Goal: Find specific page/section: Find specific page/section

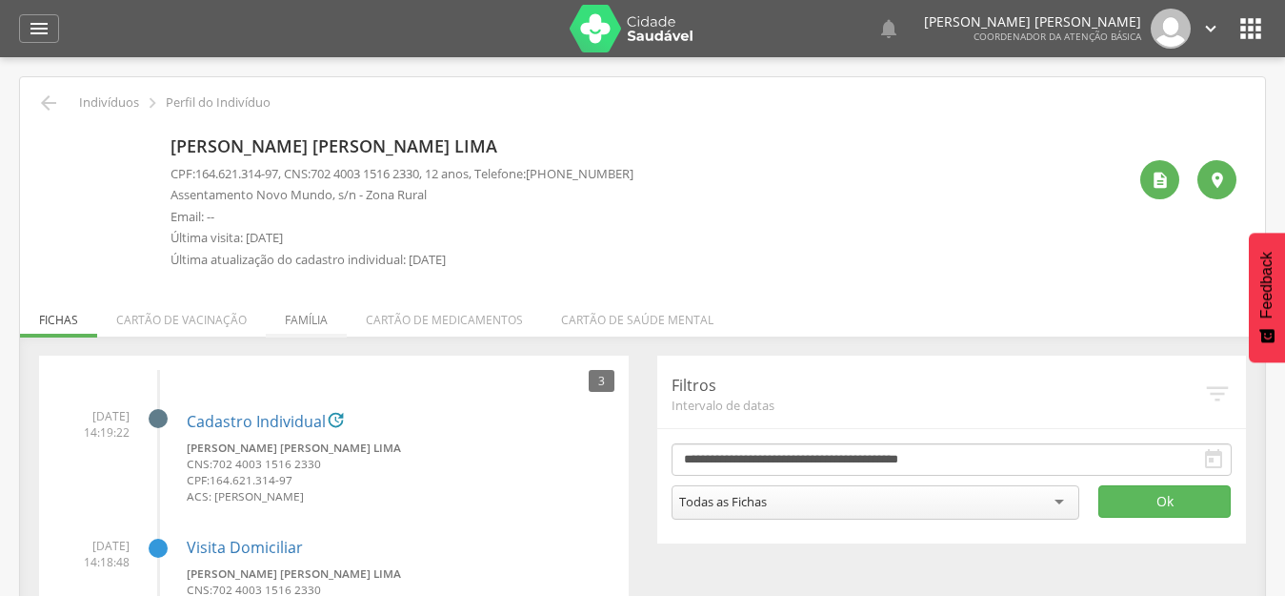
click at [293, 321] on li "Família" at bounding box center [306, 315] width 81 height 45
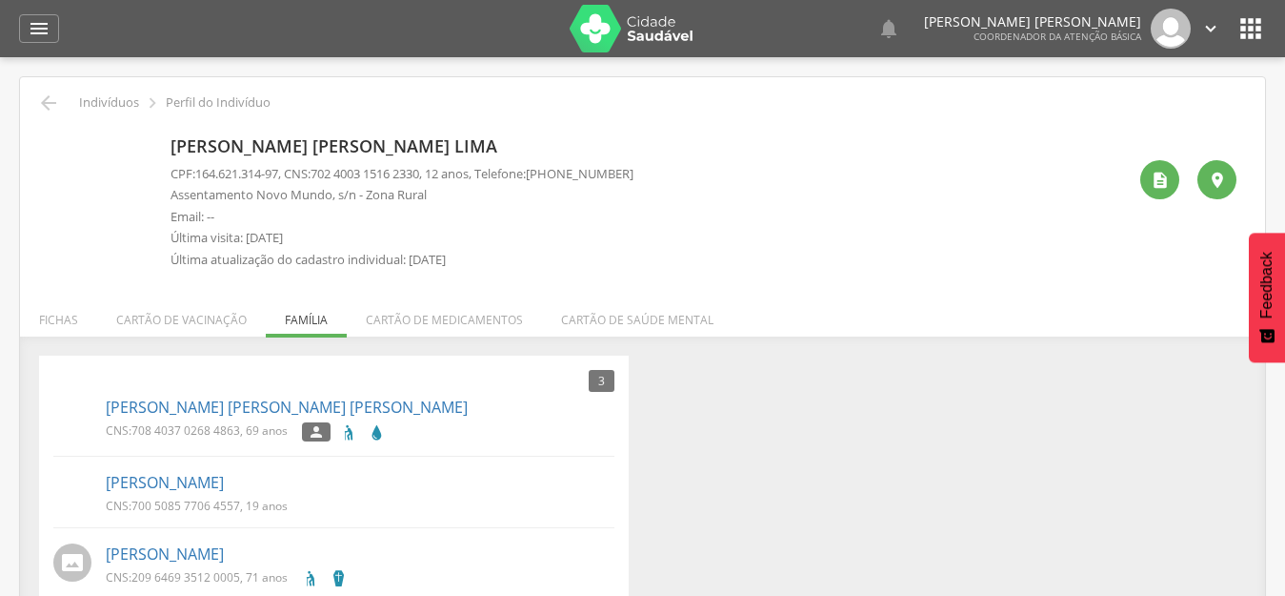
click at [773, 283] on div " Indivíduos  Perfil do Indivíduo [PERSON_NAME] [PERSON_NAME] Lima CPF: 164.62…" at bounding box center [642, 353] width 1245 height 553
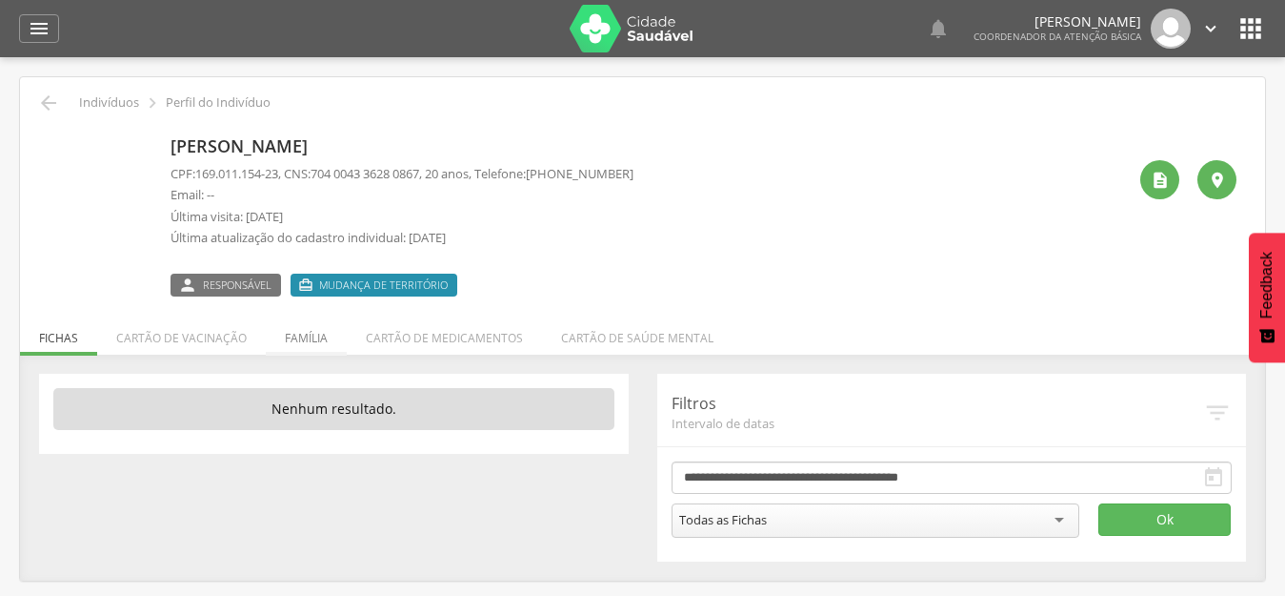
click at [327, 341] on li "Família" at bounding box center [306, 333] width 81 height 45
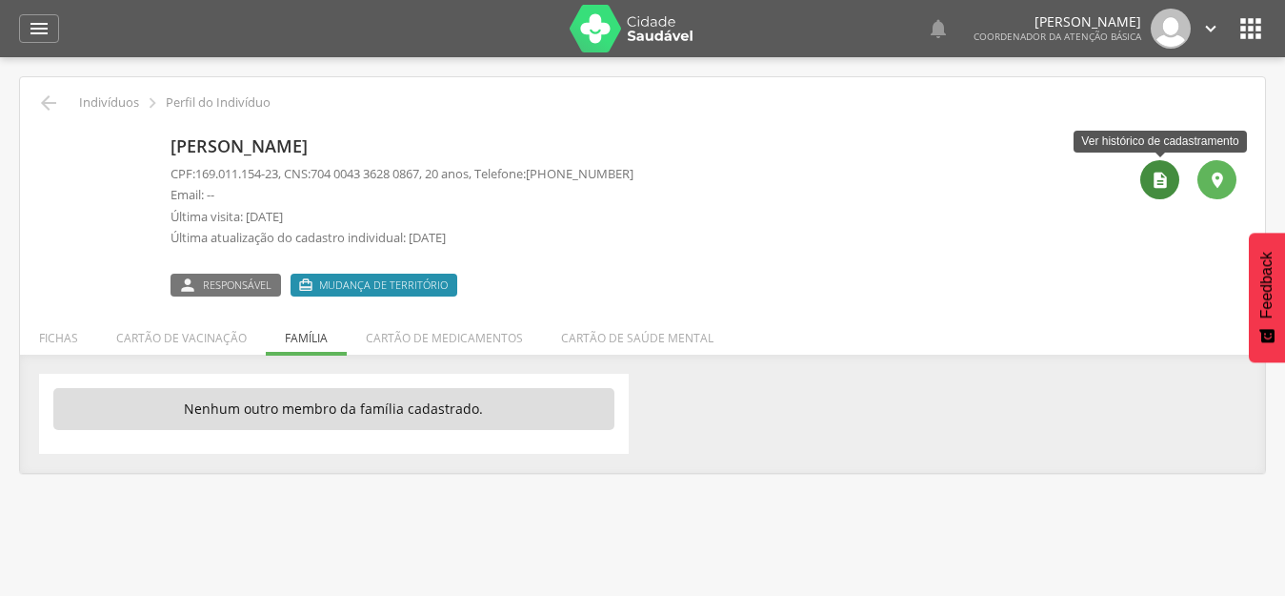
click at [1175, 174] on div "" at bounding box center [1160, 179] width 39 height 39
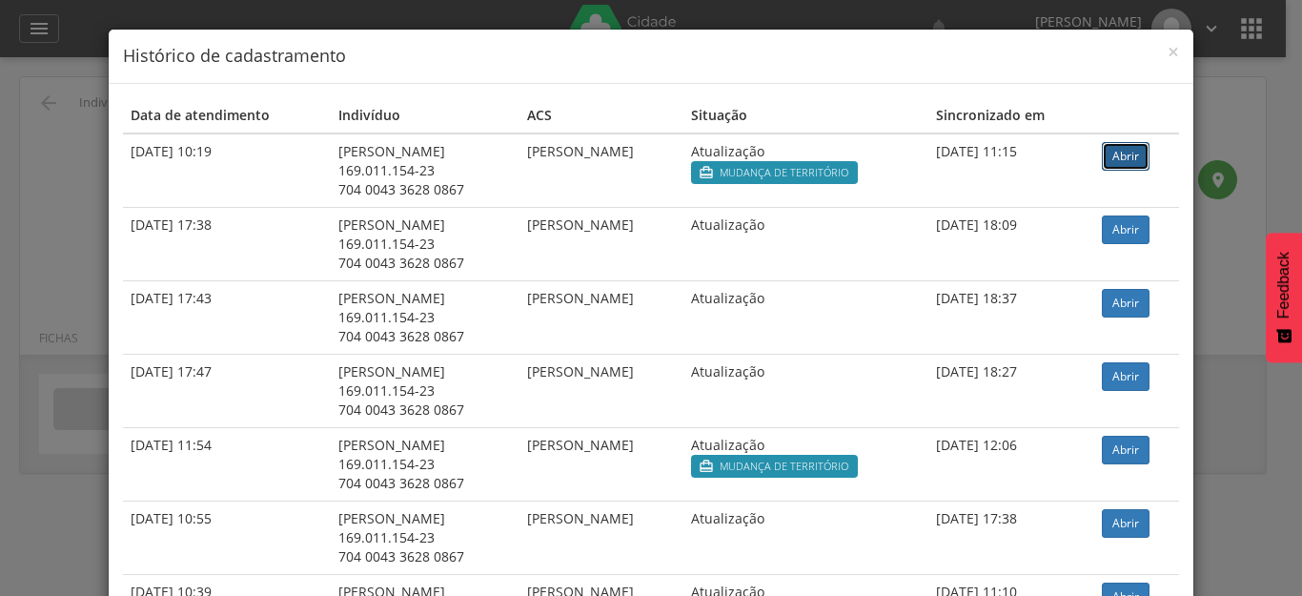
click at [1113, 154] on link "Abrir" at bounding box center [1125, 156] width 48 height 29
click at [1169, 53] on span "×" at bounding box center [1172, 51] width 11 height 27
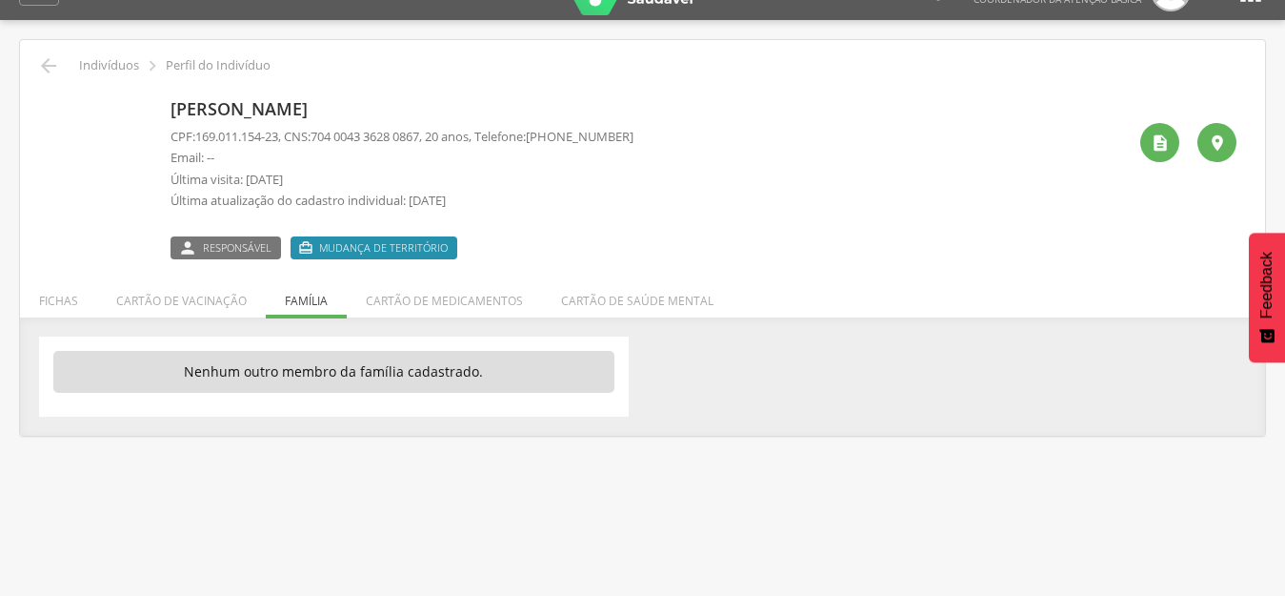
scroll to position [57, 0]
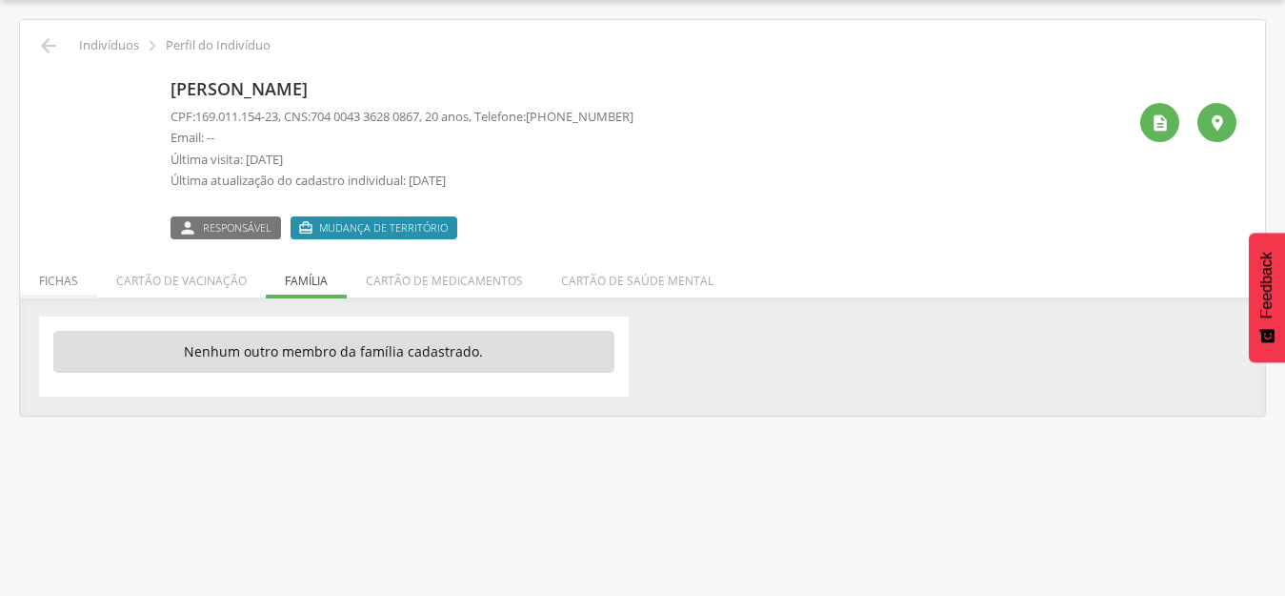
click at [62, 276] on li "Fichas" at bounding box center [58, 275] width 77 height 45
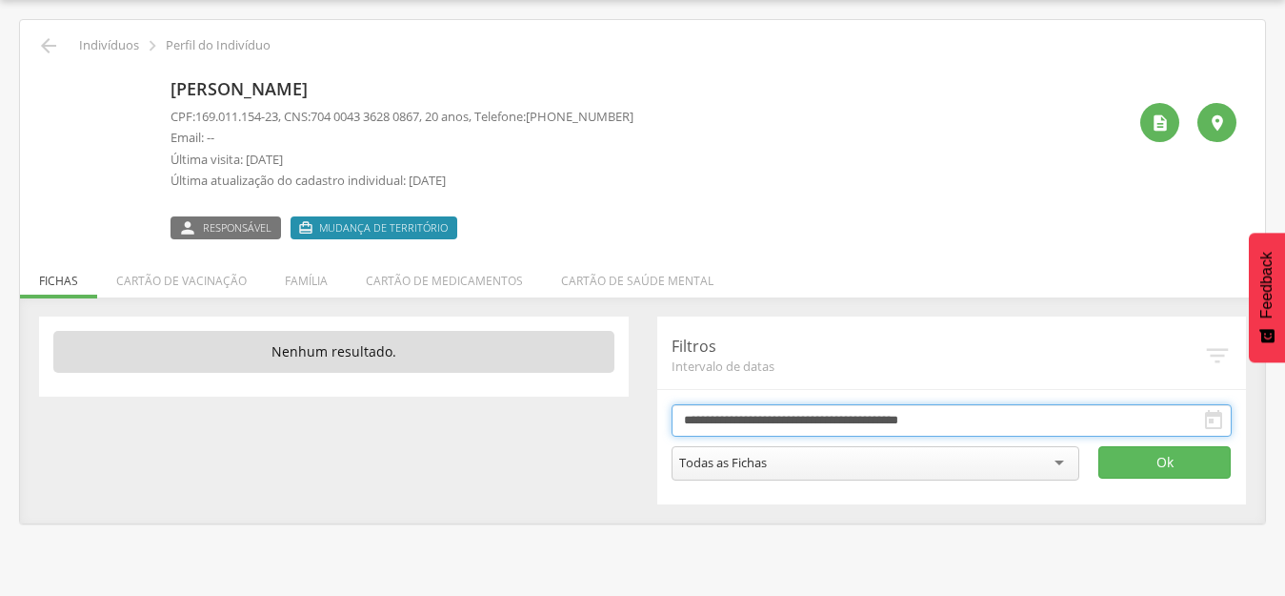
click at [957, 417] on input "**********" at bounding box center [952, 420] width 561 height 32
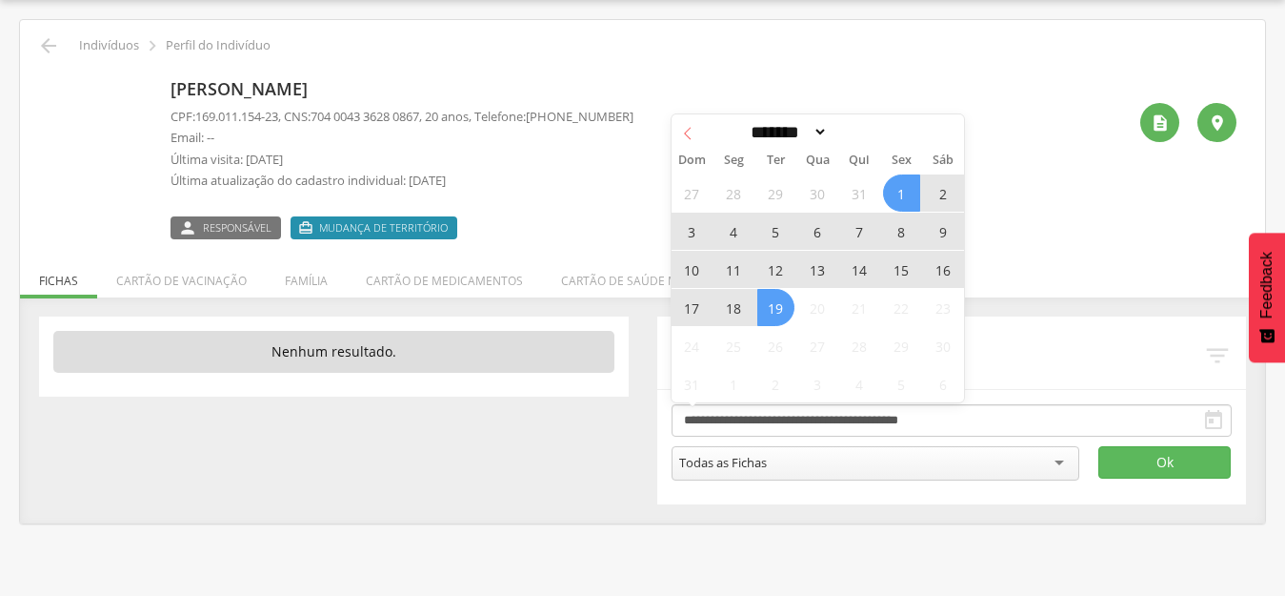
click at [684, 127] on icon at bounding box center [687, 133] width 13 height 13
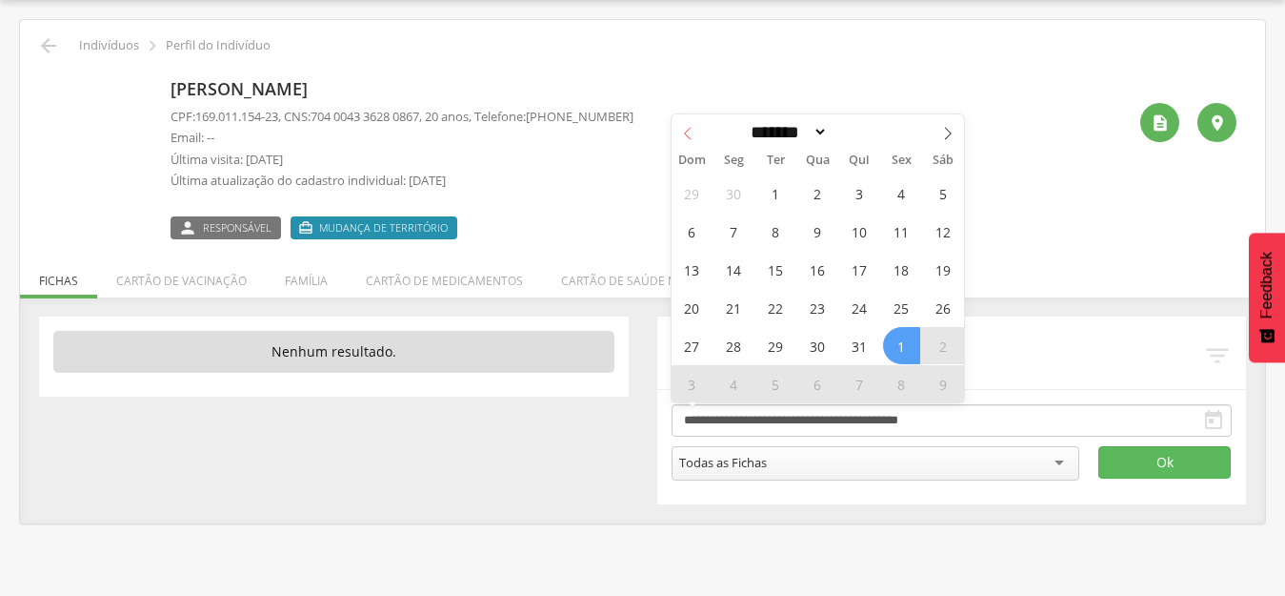
click at [684, 127] on icon at bounding box center [687, 133] width 13 height 13
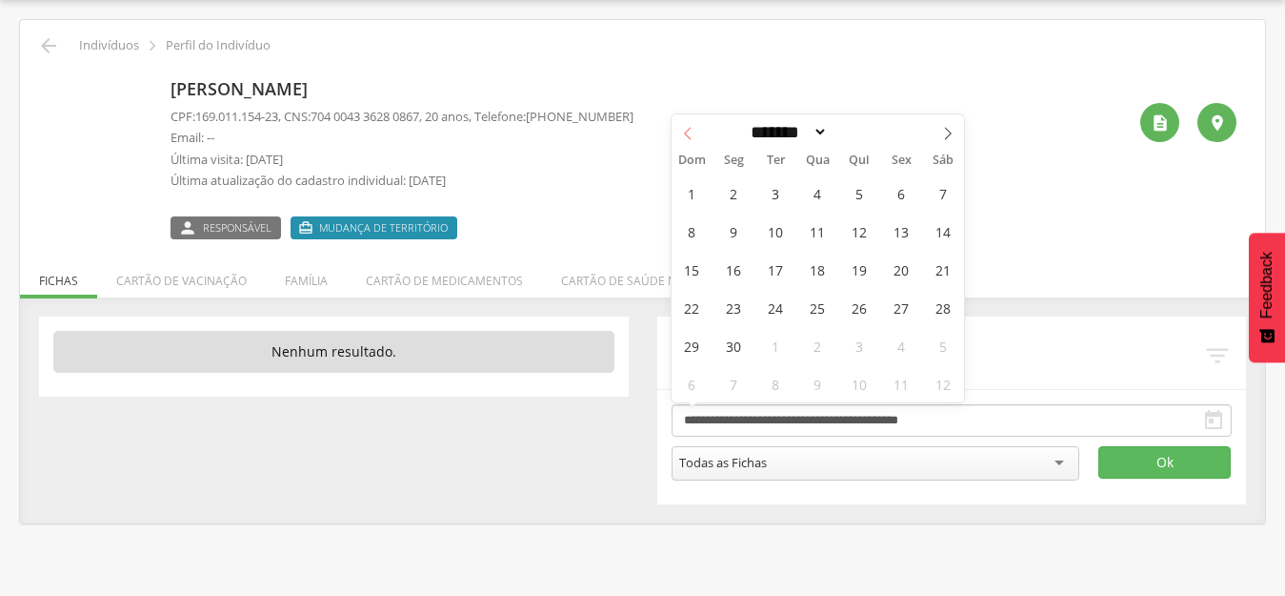
click at [684, 127] on icon at bounding box center [687, 133] width 13 height 13
select select "*"
click at [851, 196] on span "1" at bounding box center [859, 192] width 37 height 37
type input "**********"
click at [946, 138] on icon at bounding box center [947, 133] width 13 height 13
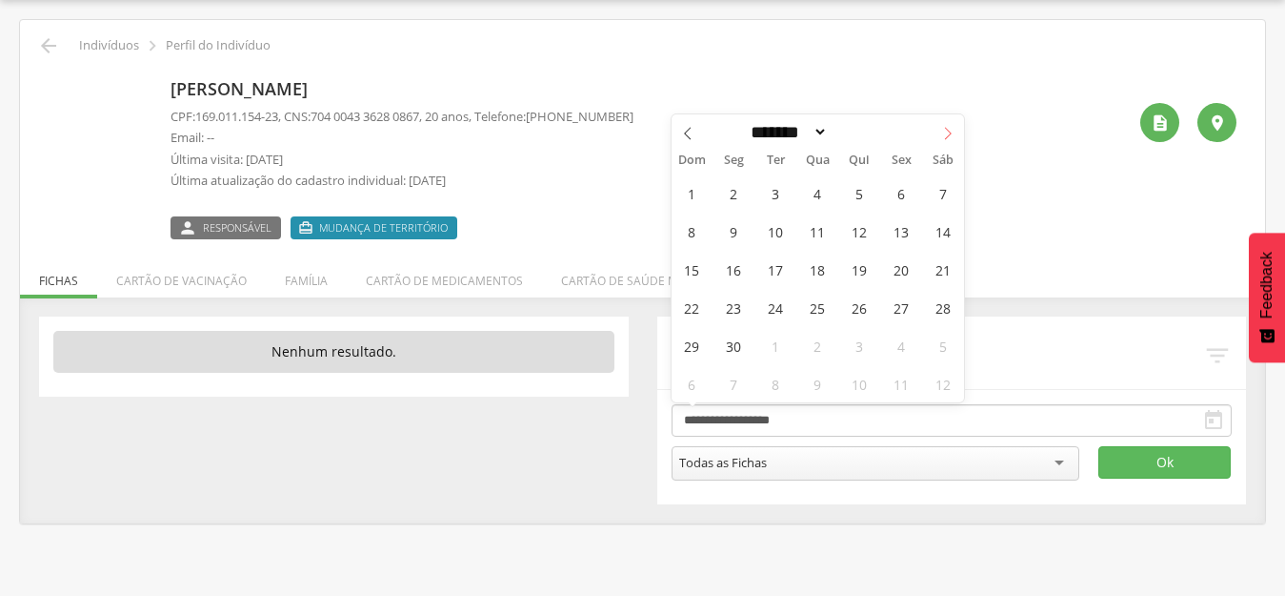
click at [946, 138] on icon at bounding box center [947, 133] width 13 height 13
select select "*"
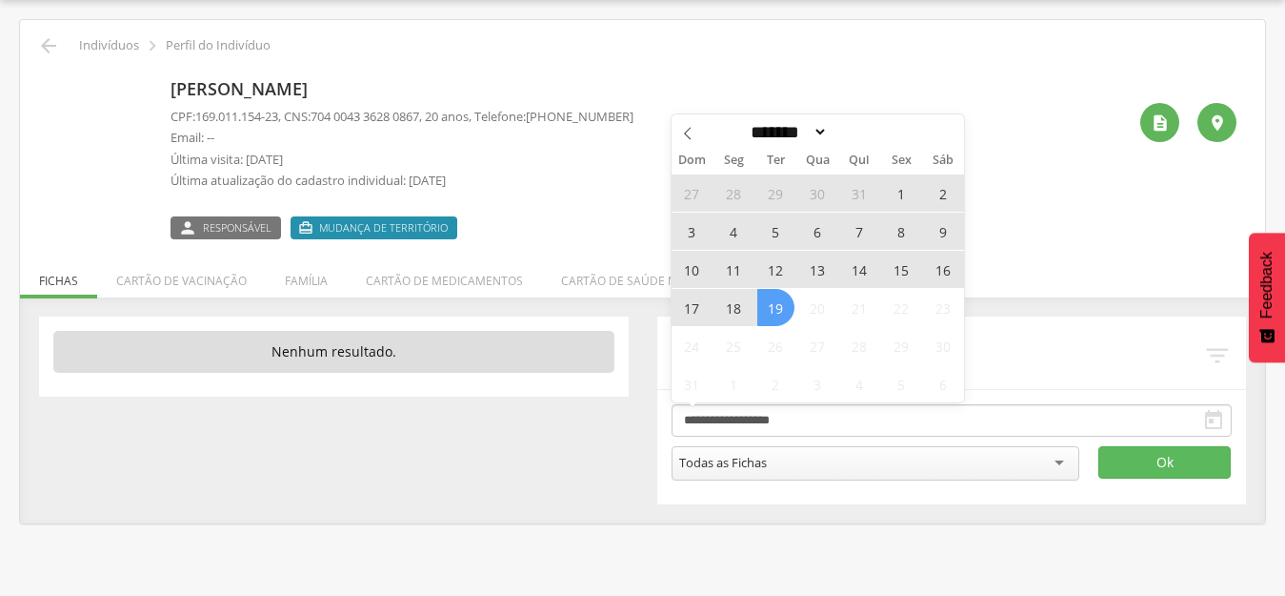
click at [768, 313] on span "19" at bounding box center [775, 307] width 37 height 37
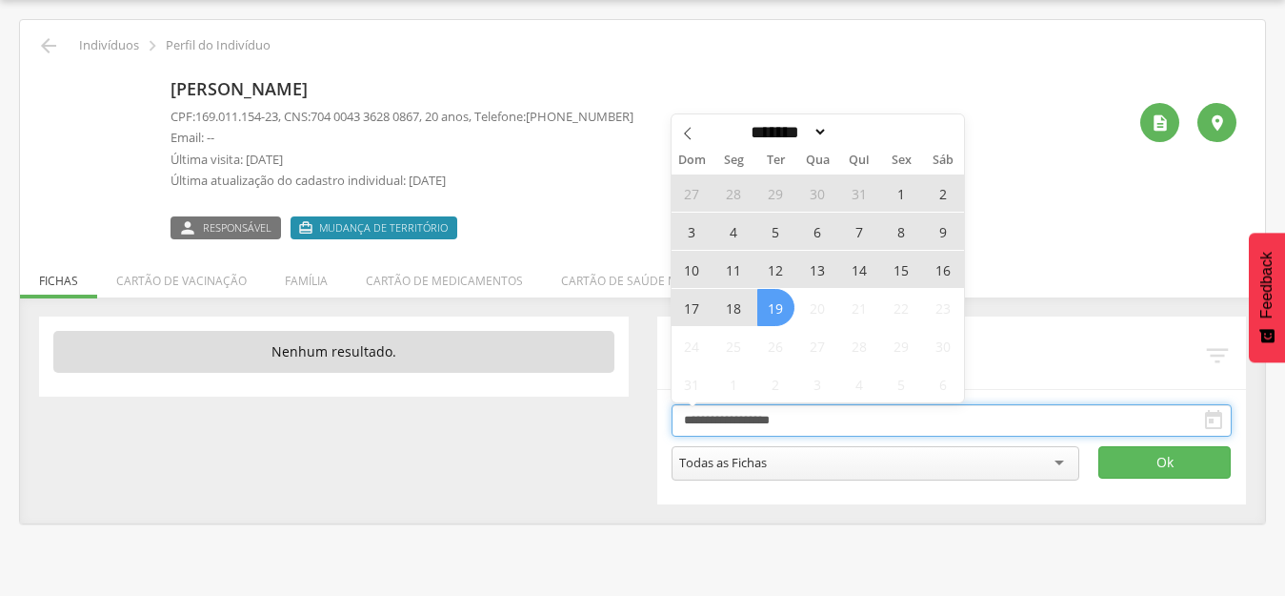
type input "**********"
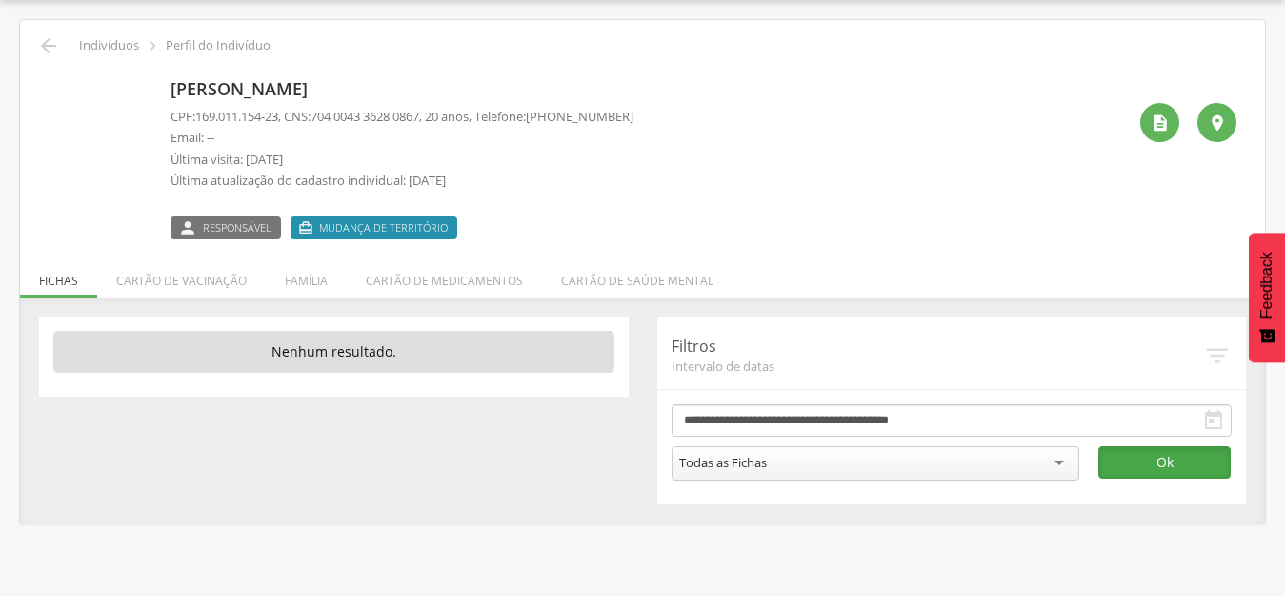
click at [1164, 455] on button "Ok" at bounding box center [1165, 462] width 132 height 32
click at [323, 277] on li "Família" at bounding box center [306, 275] width 81 height 45
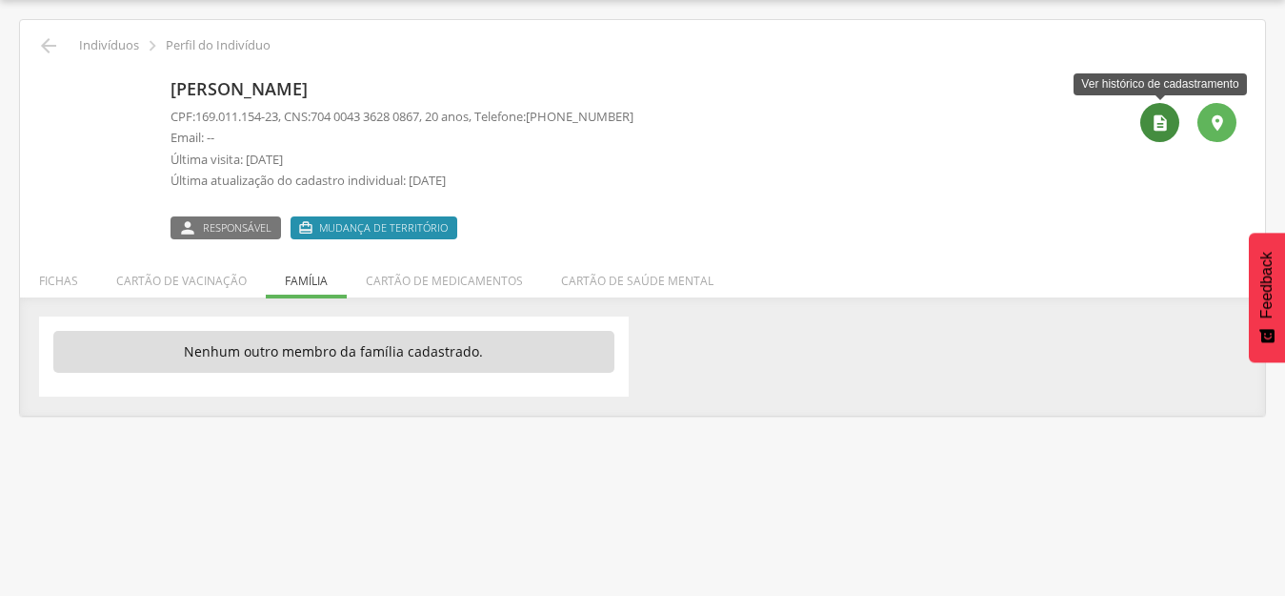
click at [1163, 122] on icon "" at bounding box center [1160, 122] width 19 height 19
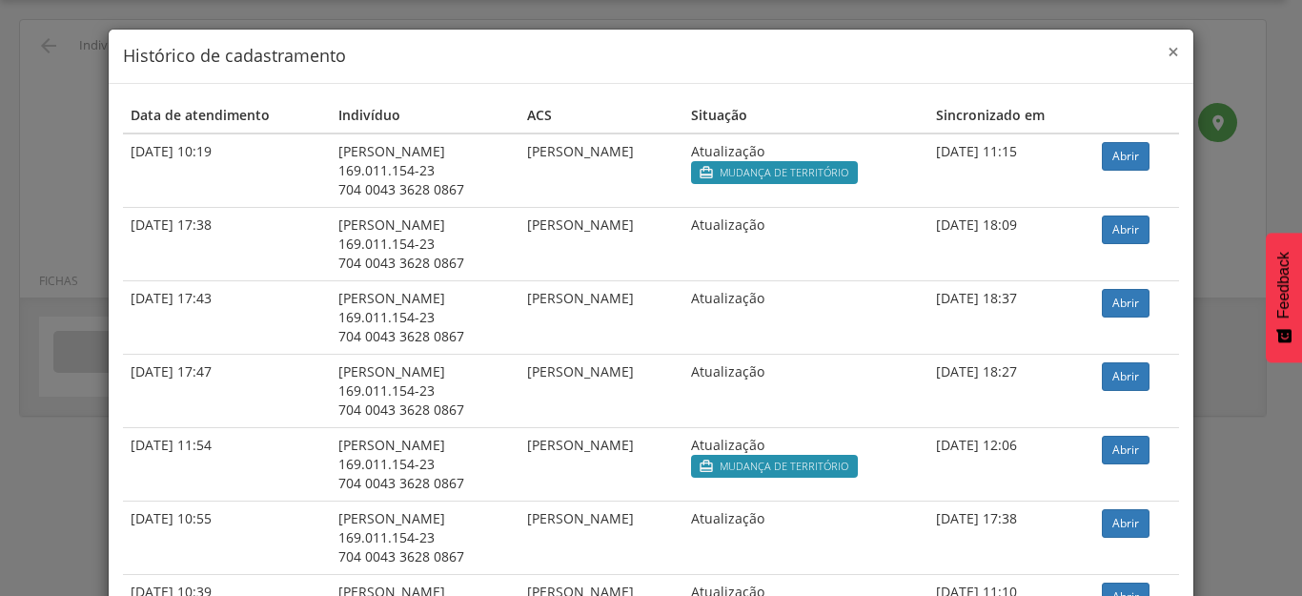
click at [1167, 52] on span "×" at bounding box center [1172, 51] width 11 height 27
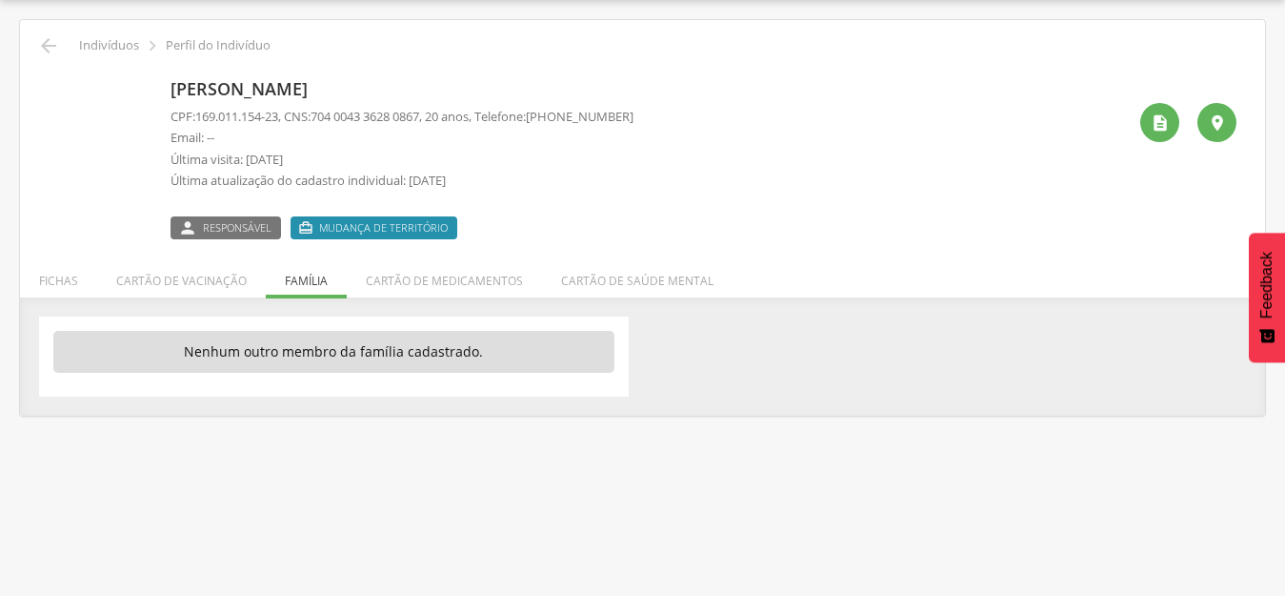
click at [843, 256] on div " Indivíduos  Perfil do Indivíduo [PERSON_NAME] CPF: 169.011.154-23 , CNS: [PH…" at bounding box center [642, 217] width 1245 height 395
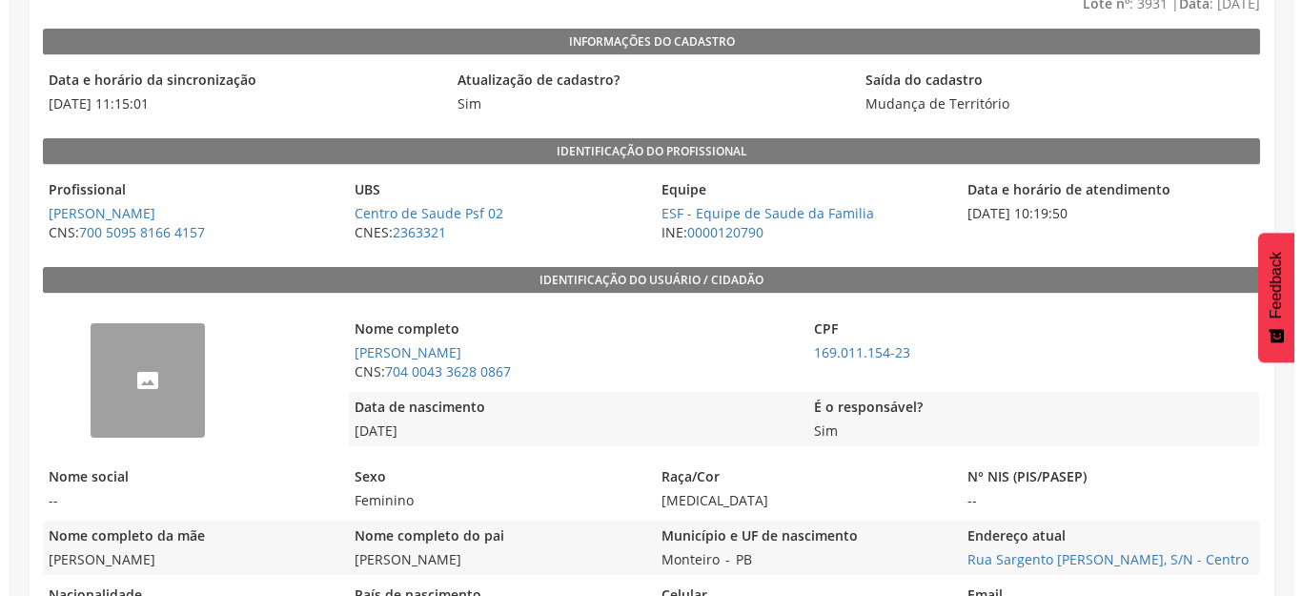
scroll to position [191, 0]
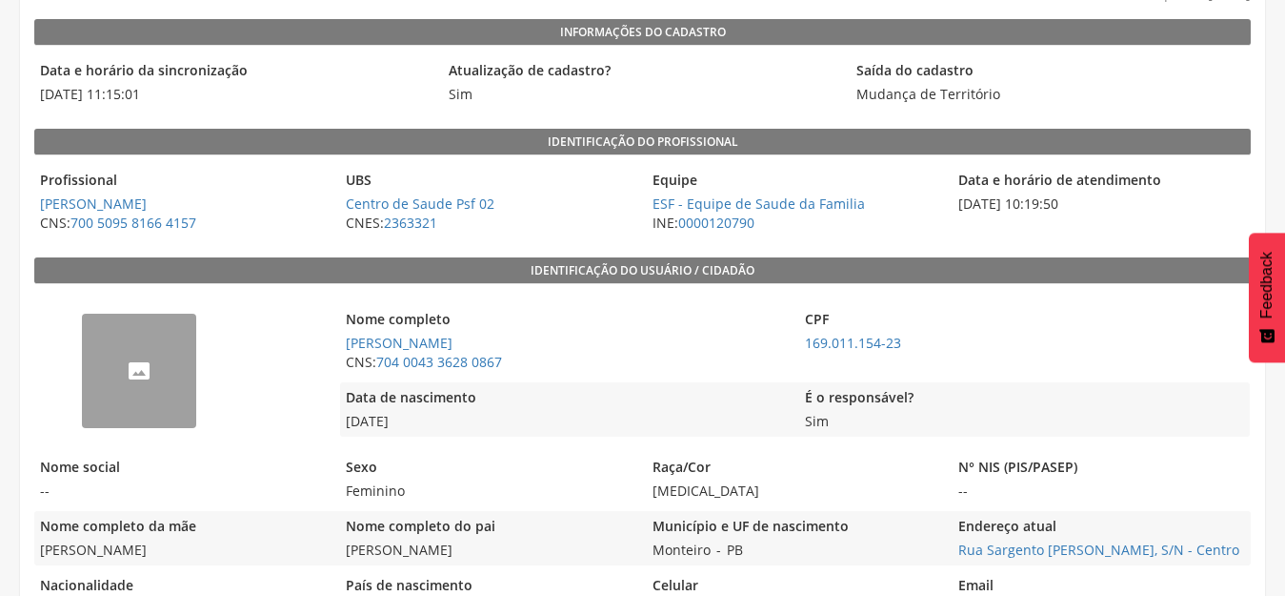
click at [82, 325] on img "--" at bounding box center [82, 325] width 0 height 0
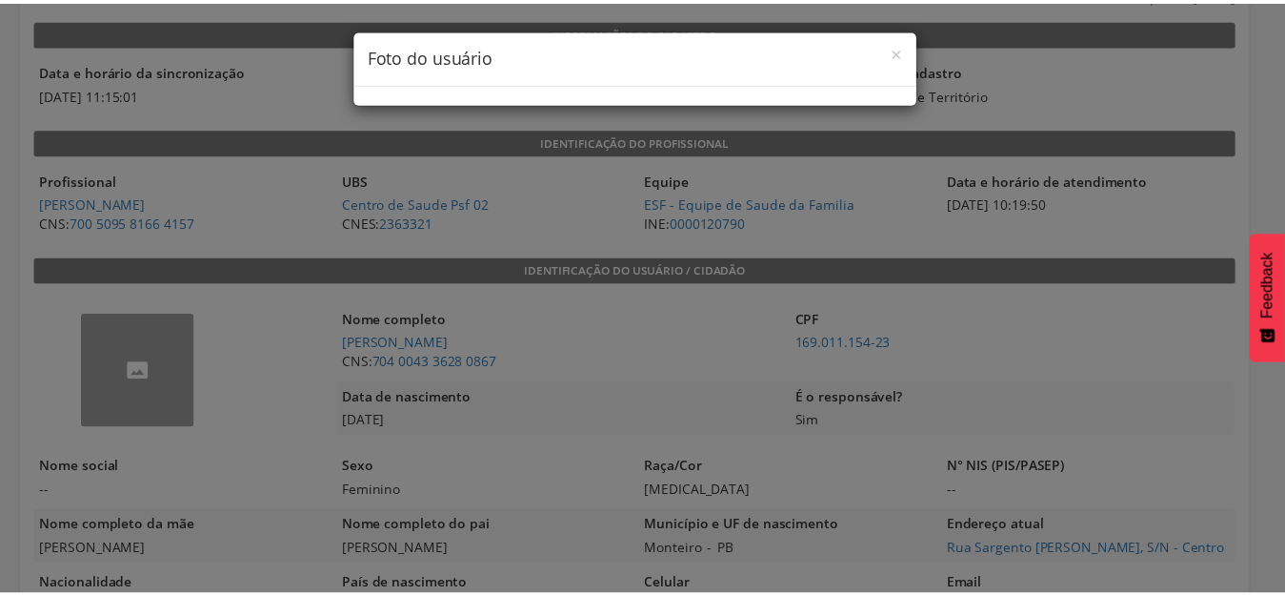
scroll to position [88, 0]
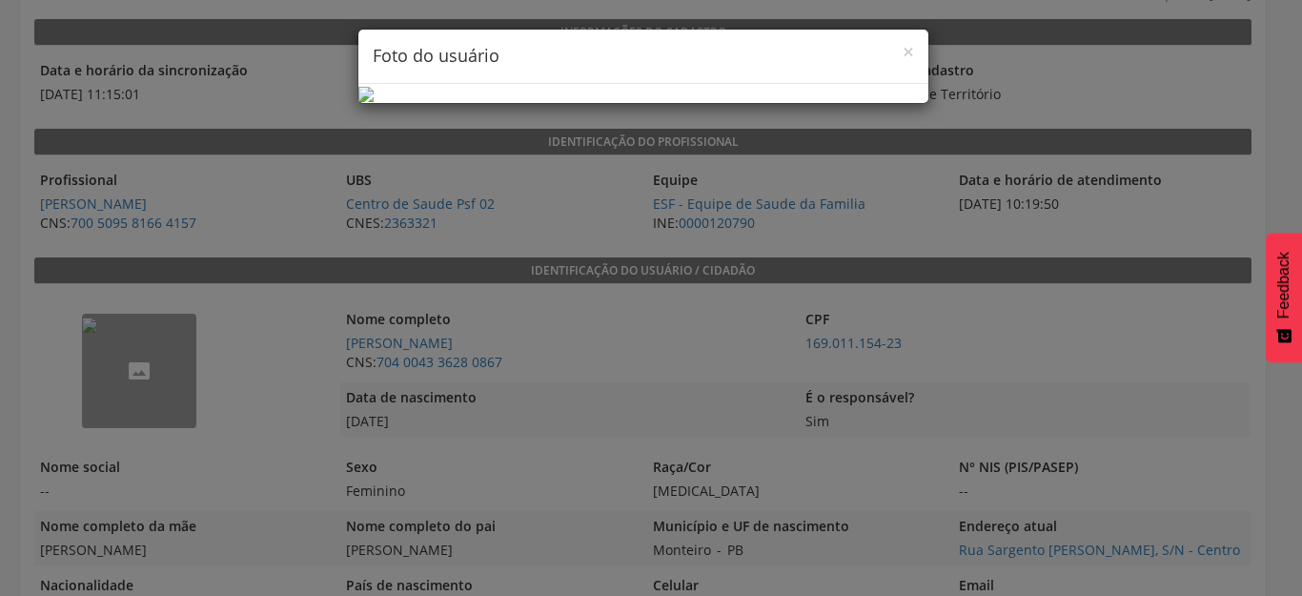
click at [967, 174] on div "× Foto do usuário" at bounding box center [651, 298] width 1302 height 596
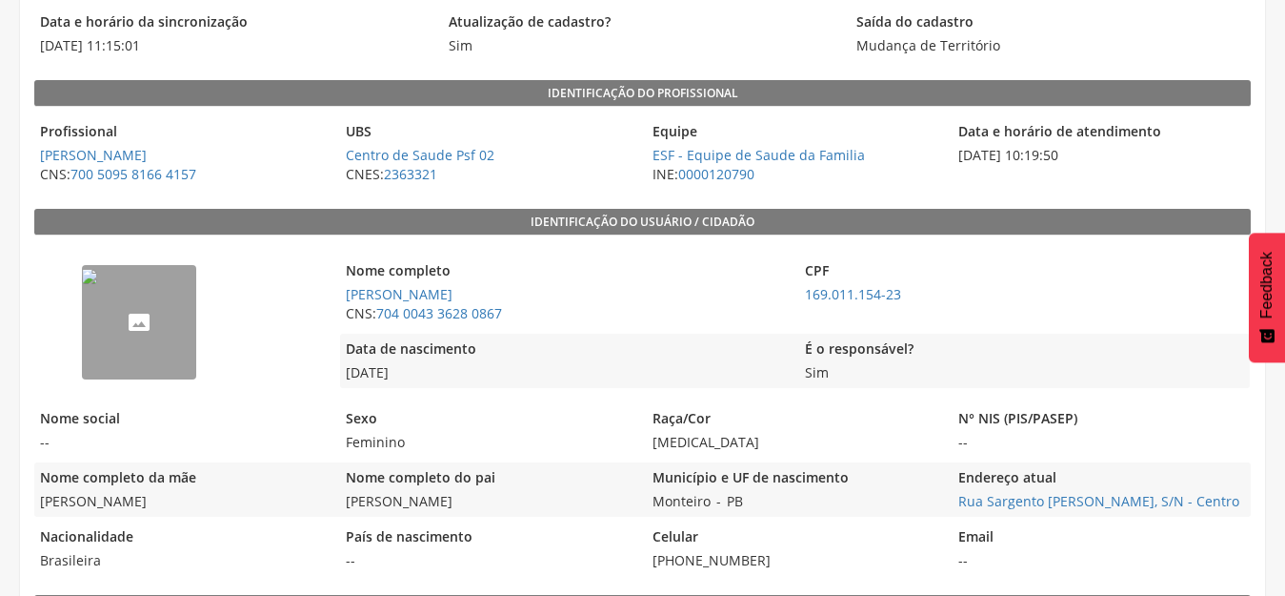
scroll to position [286, 0]
